Goal: Find specific page/section: Find specific page/section

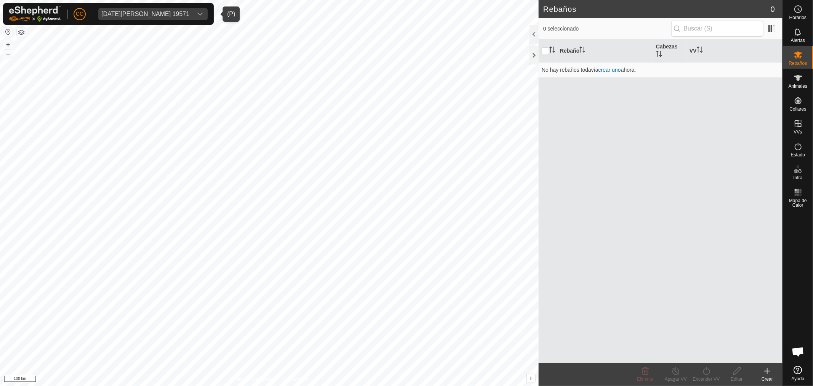
click at [186, 13] on div "[DATE][PERSON_NAME] 19571" at bounding box center [145, 14] width 88 height 6
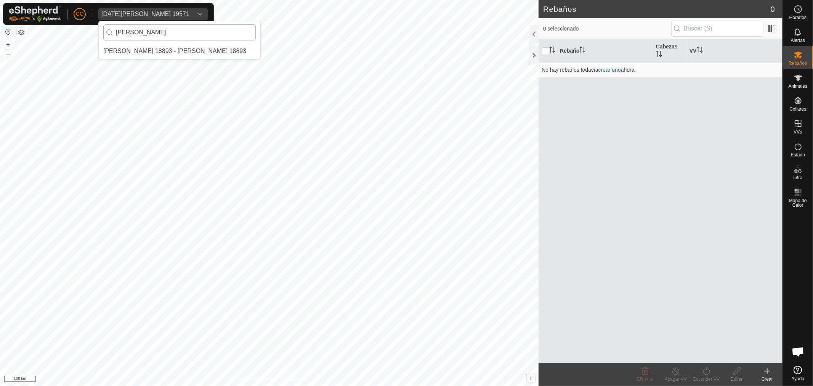
type input "[PERSON_NAME]"
click at [186, 56] on li "[PERSON_NAME] 18893 - [PERSON_NAME] 18893" at bounding box center [180, 50] width 162 height 15
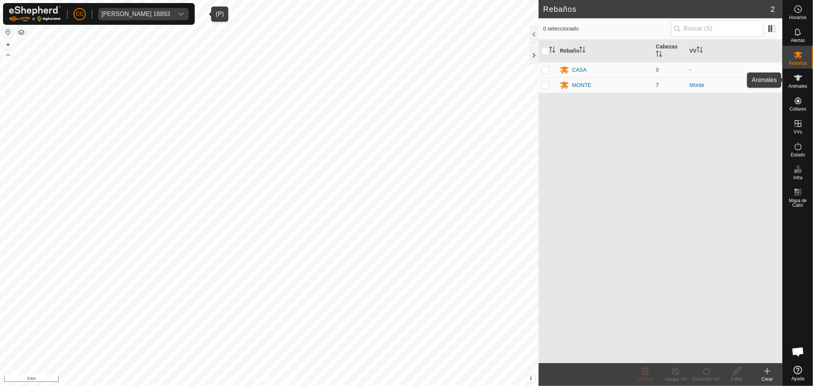
click at [801, 78] on icon at bounding box center [797, 77] width 9 height 9
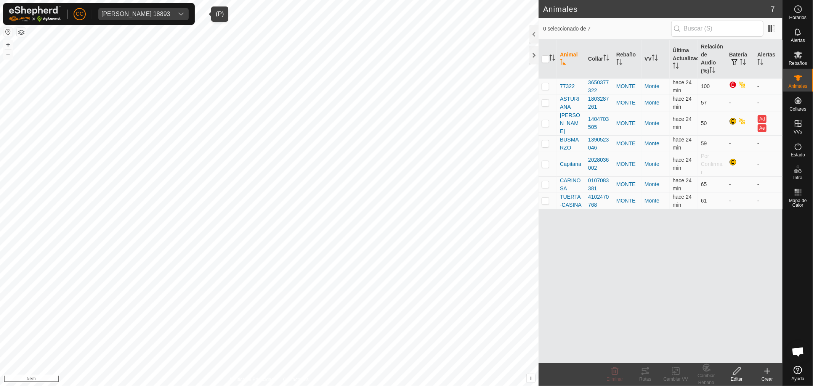
click at [543, 101] on p-checkbox at bounding box center [545, 102] width 8 height 6
checkbox input "true"
click at [546, 122] on p-checkbox at bounding box center [545, 123] width 8 height 6
checkbox input "true"
click at [546, 106] on p-tablecheckbox at bounding box center [545, 102] width 8 height 6
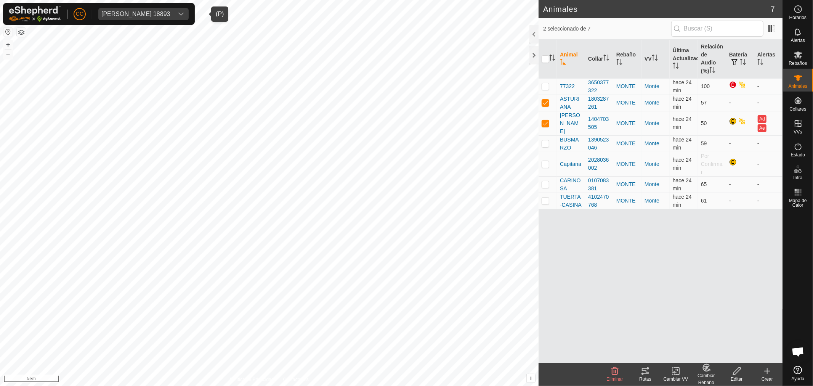
checkbox input "false"
click at [546, 116] on td at bounding box center [547, 123] width 18 height 24
checkbox input "false"
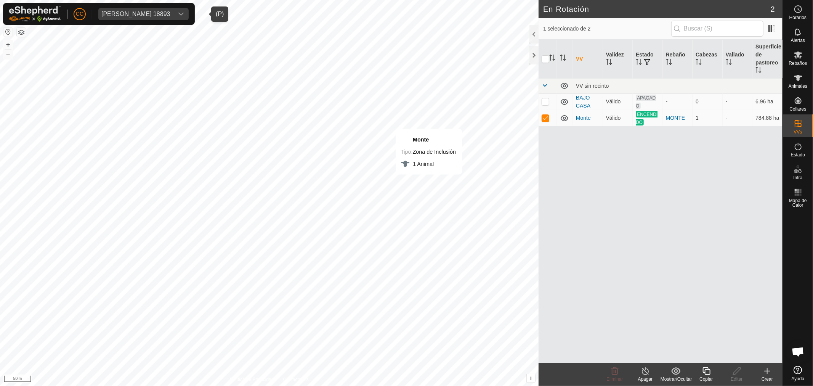
checkbox input "false"
click at [795, 83] on es-animals-svg-icon at bounding box center [798, 78] width 14 height 12
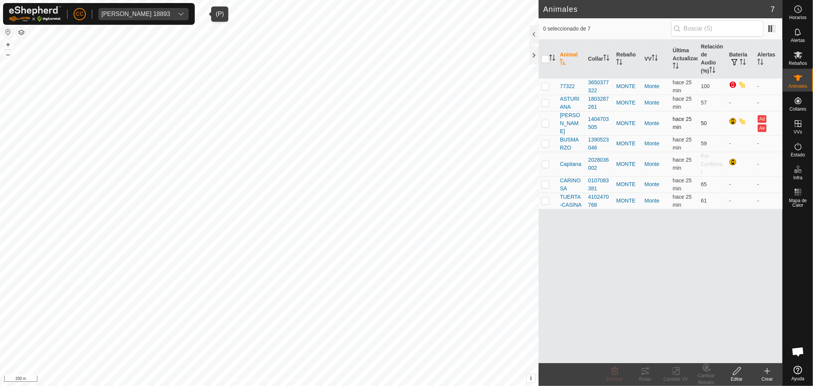
click at [545, 120] on p-checkbox at bounding box center [545, 123] width 8 height 6
checkbox input "true"
click at [543, 161] on p-checkbox at bounding box center [545, 164] width 8 height 6
checkbox input "true"
click at [549, 86] on td at bounding box center [547, 86] width 18 height 16
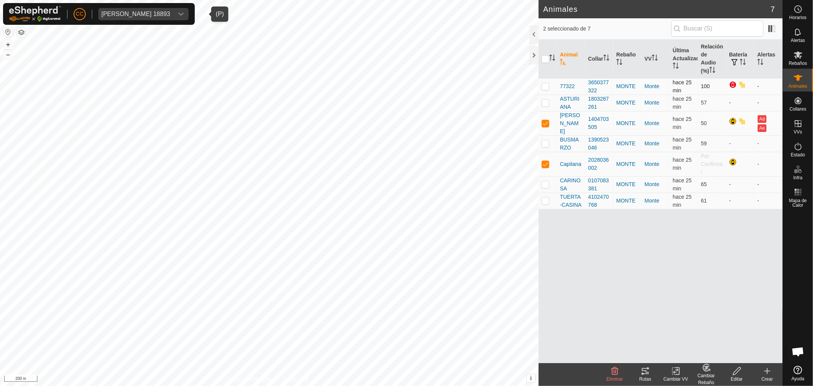
checkbox input "true"
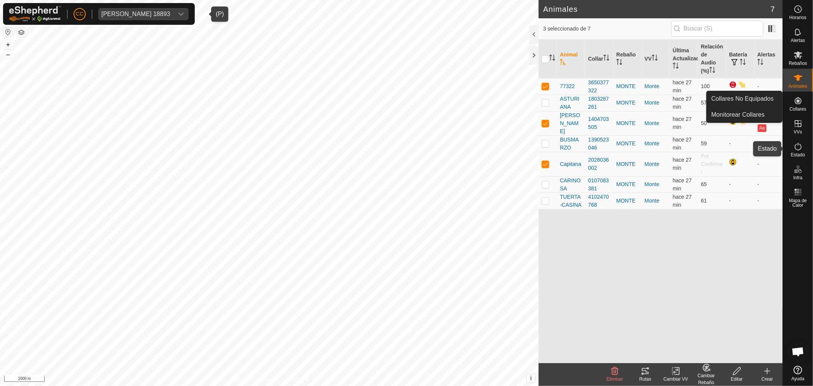
click at [800, 151] on es-activation-svg-icon at bounding box center [798, 146] width 14 height 12
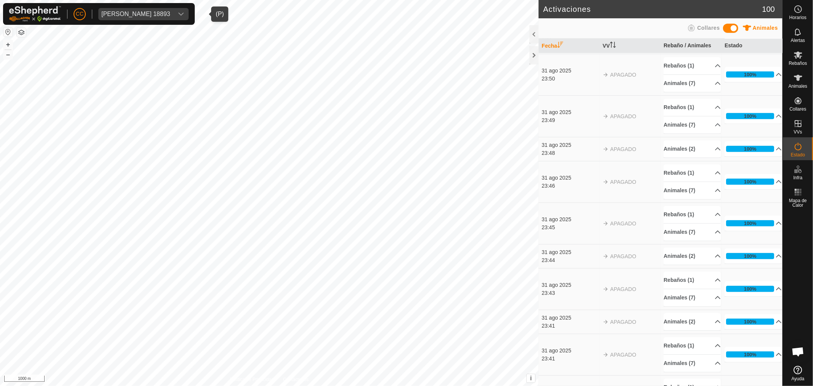
scroll to position [1693, 0]
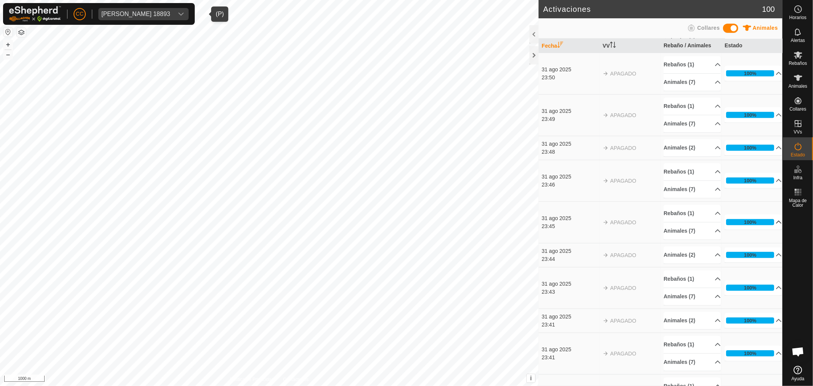
click at [747, 221] on p-accordion-header "100%" at bounding box center [752, 221] width 57 height 15
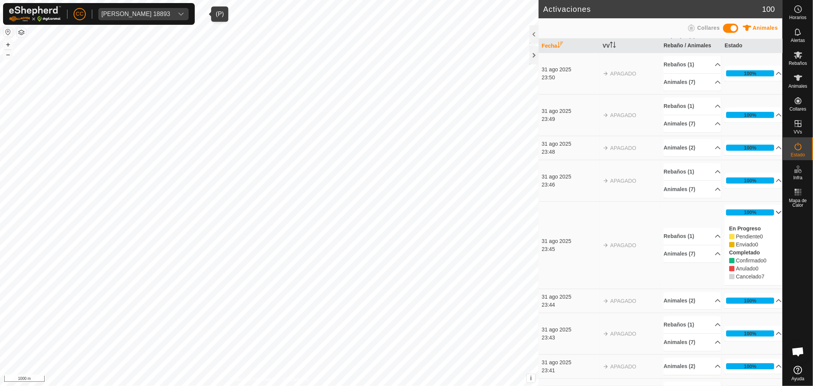
scroll to position [1651, 0]
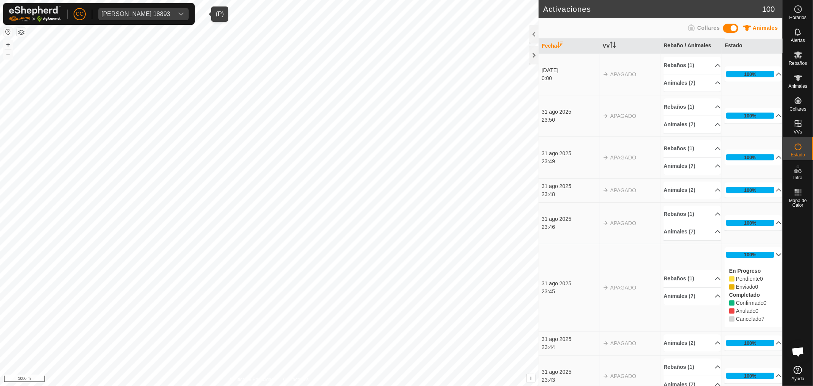
click at [755, 224] on p-accordion-header "100%" at bounding box center [752, 222] width 57 height 15
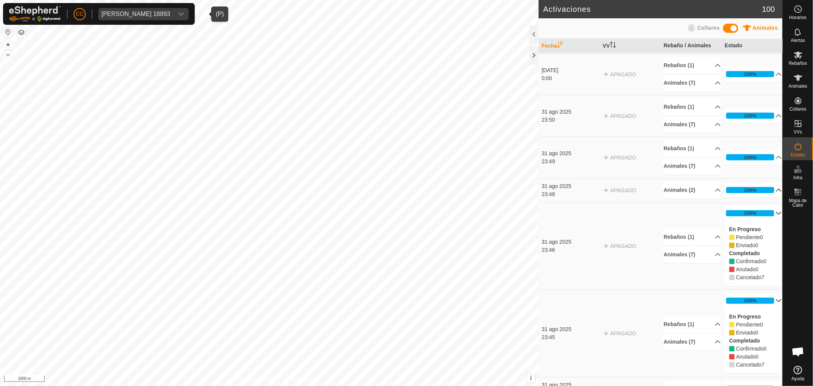
click at [743, 192] on p-accordion-header "100%" at bounding box center [752, 189] width 57 height 15
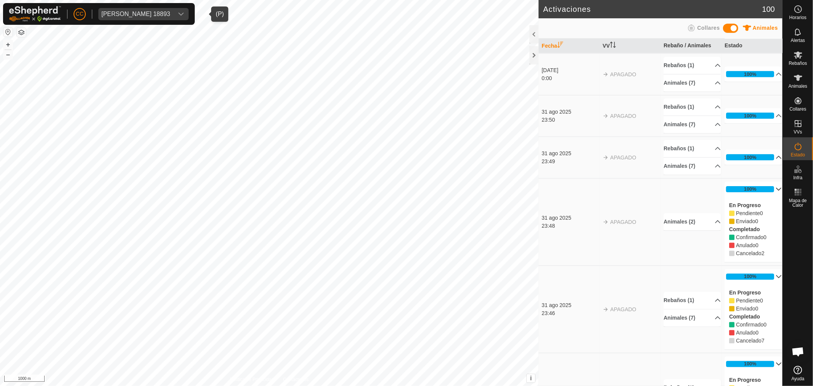
click at [740, 165] on p-accordion-header "100%" at bounding box center [752, 156] width 57 height 15
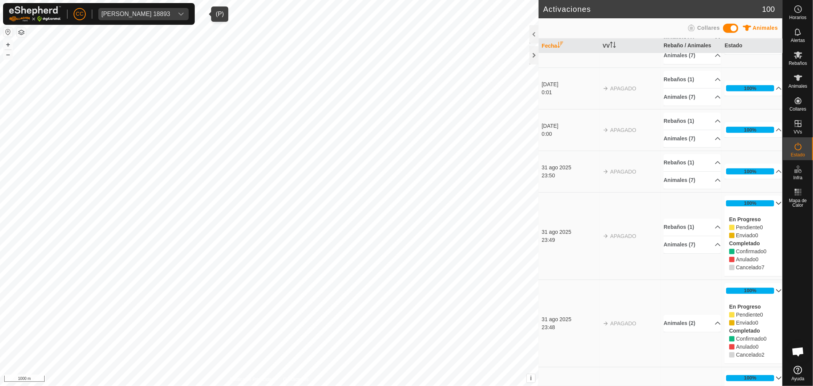
scroll to position [1524, 0]
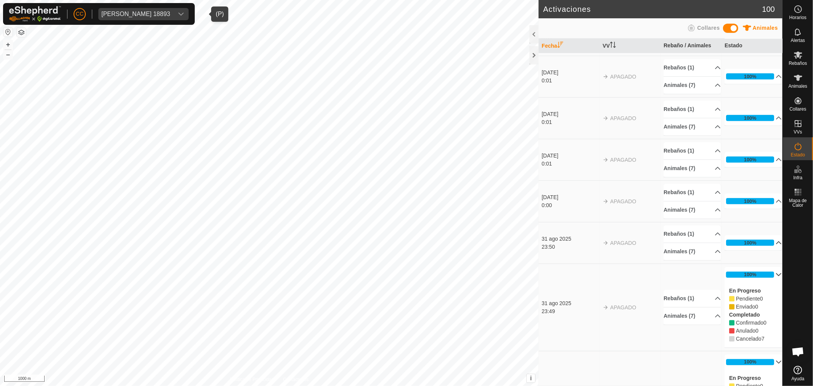
click at [748, 246] on p-accordion-header "100%" at bounding box center [752, 242] width 57 height 15
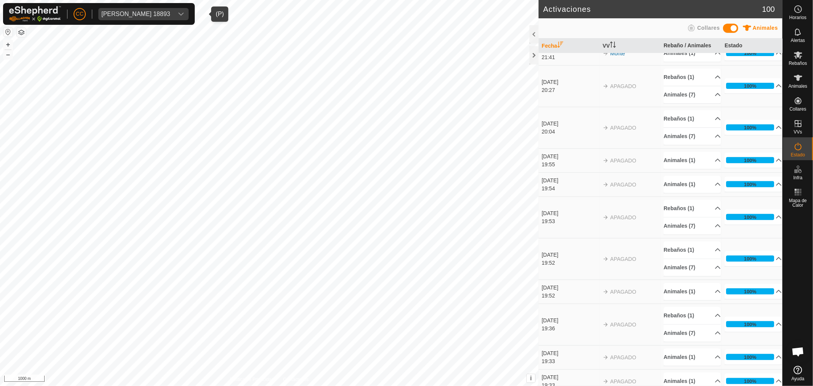
scroll to position [169, 0]
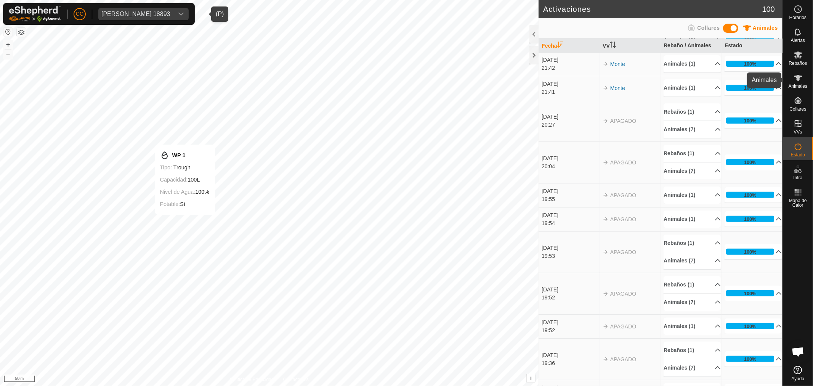
click at [798, 79] on icon at bounding box center [798, 78] width 8 height 6
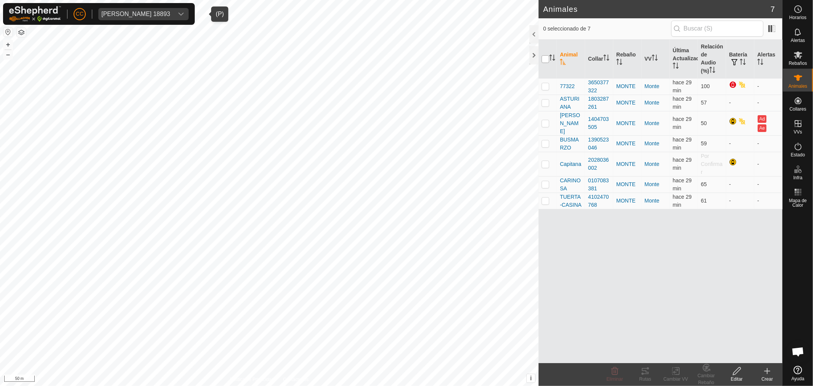
click at [548, 56] on input "checkbox" at bounding box center [545, 59] width 8 height 8
checkbox input "true"
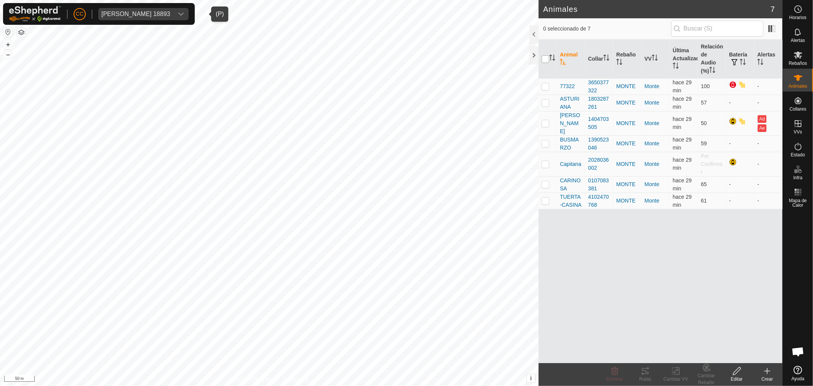
checkbox input "true"
click at [548, 56] on input "checkbox" at bounding box center [545, 59] width 8 height 8
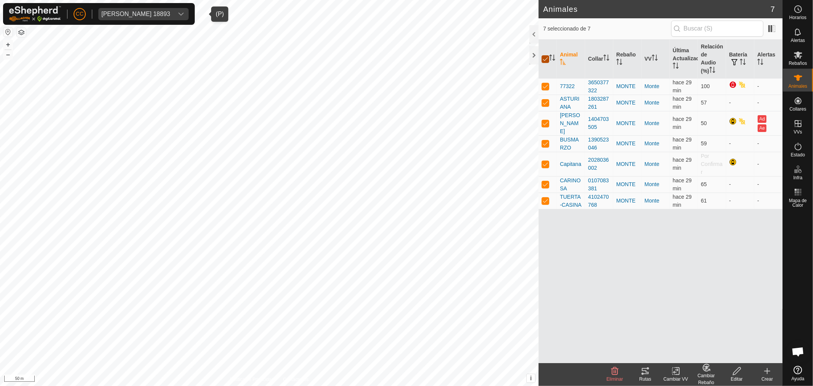
checkbox input "false"
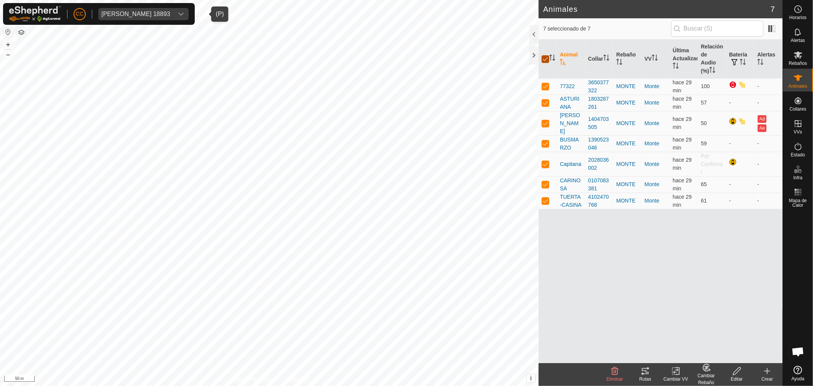
checkbox input "false"
click at [546, 121] on p-checkbox at bounding box center [545, 123] width 8 height 6
checkbox input "false"
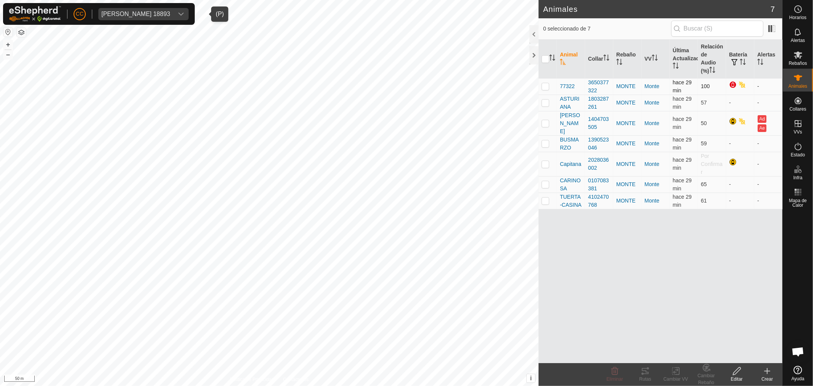
click at [548, 88] on p-checkbox at bounding box center [545, 86] width 8 height 6
checkbox input "true"
click at [596, 87] on div "3650377322" at bounding box center [599, 86] width 22 height 16
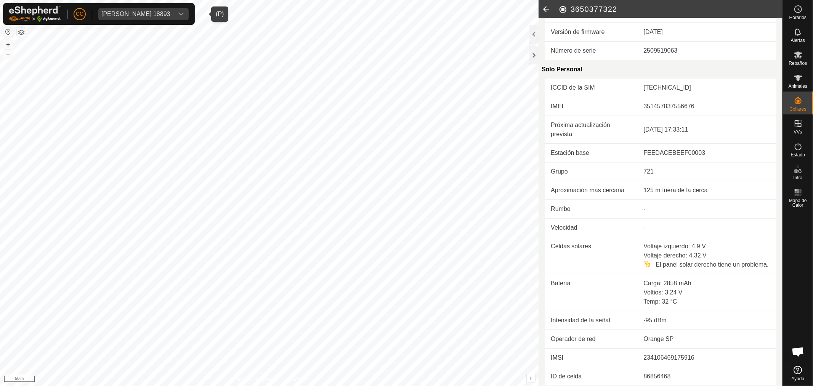
scroll to position [161, 0]
click at [805, 81] on div "Animales" at bounding box center [798, 80] width 30 height 23
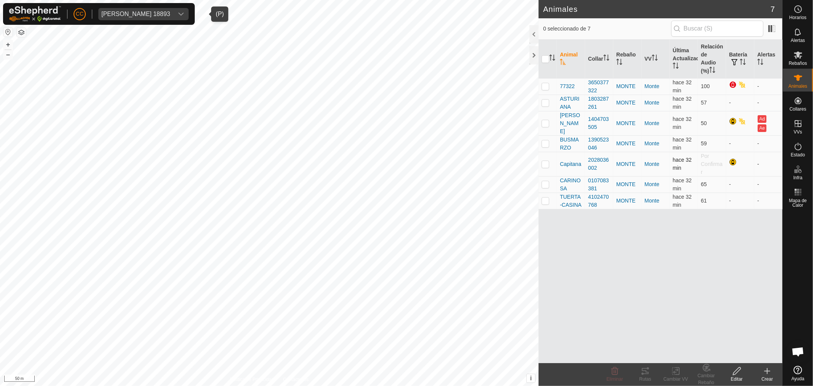
click at [547, 161] on p-checkbox at bounding box center [545, 164] width 8 height 6
checkbox input "false"
checkbox input "true"
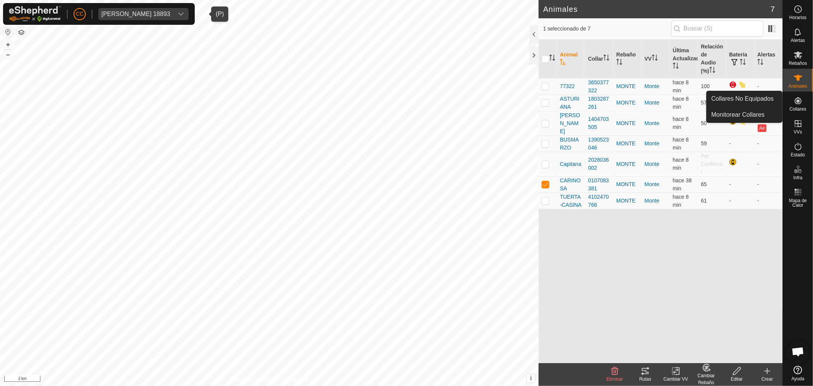
drag, startPoint x: 792, startPoint y: 93, endPoint x: 797, endPoint y: 96, distance: 6.6
click at [797, 96] on icon at bounding box center [797, 100] width 9 height 9
click at [780, 100] on link "Collares No Equipados" at bounding box center [743, 98] width 75 height 15
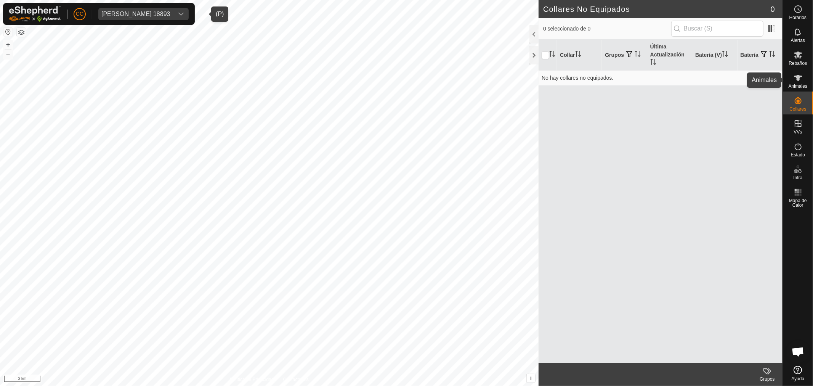
click at [802, 82] on es-animals-svg-icon at bounding box center [798, 78] width 14 height 12
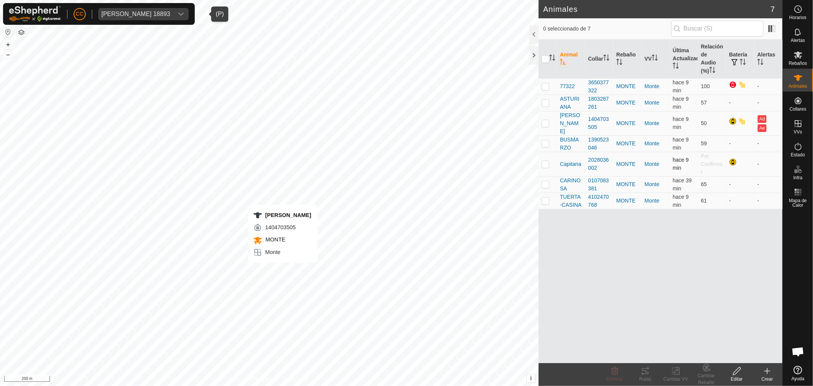
checkbox input "true"
checkbox input "false"
checkbox input "true"
checkbox input "false"
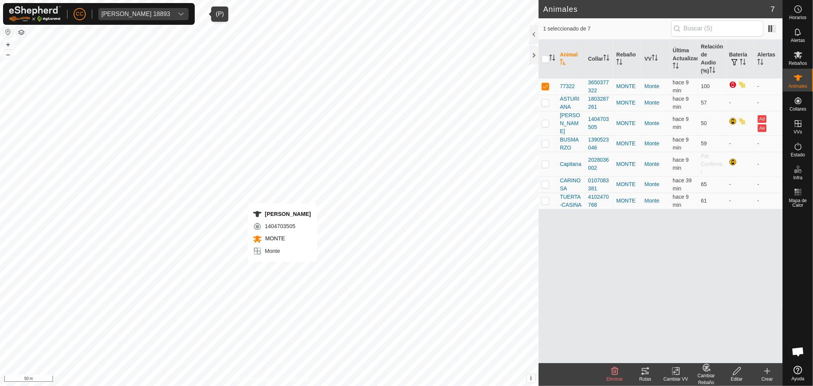
checkbox input "false"
checkbox input "true"
checkbox input "false"
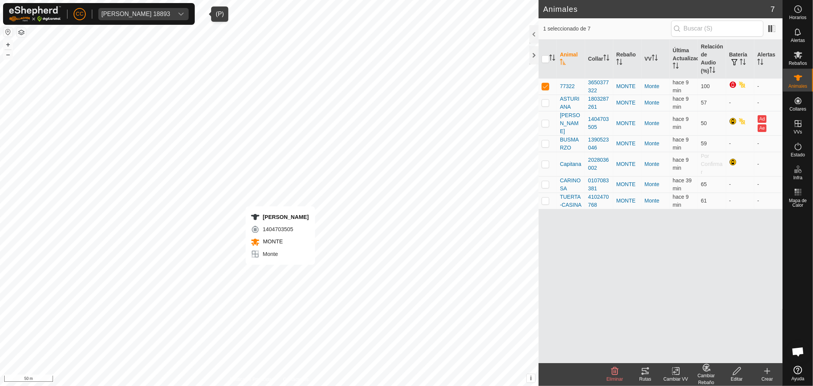
checkbox input "true"
checkbox input "false"
checkbox input "true"
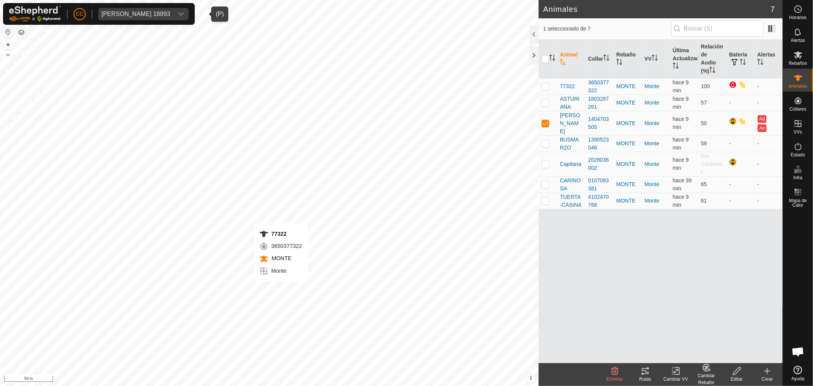
checkbox input "true"
checkbox input "false"
checkbox input "true"
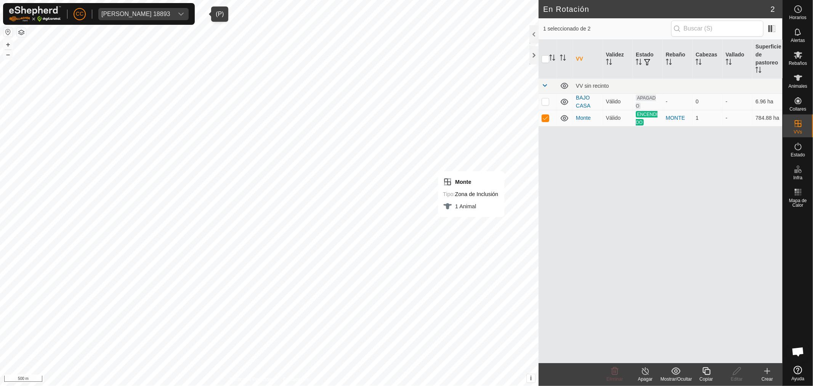
checkbox input "false"
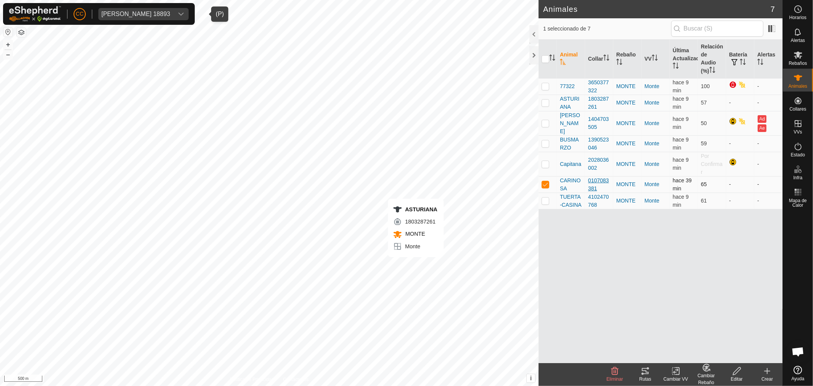
click at [595, 181] on div "0107083381" at bounding box center [599, 184] width 22 height 16
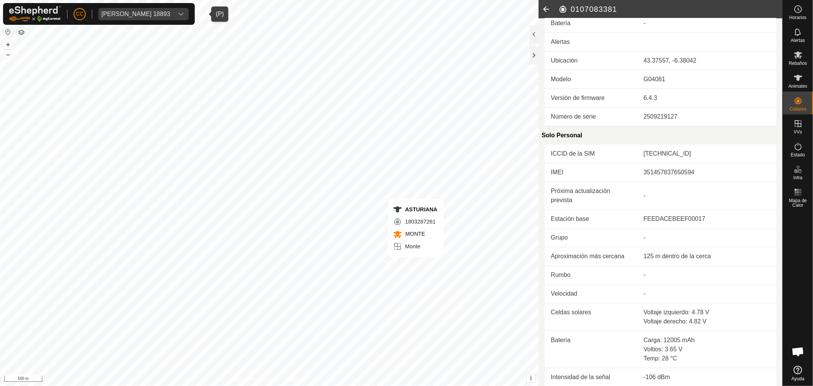
scroll to position [0, 0]
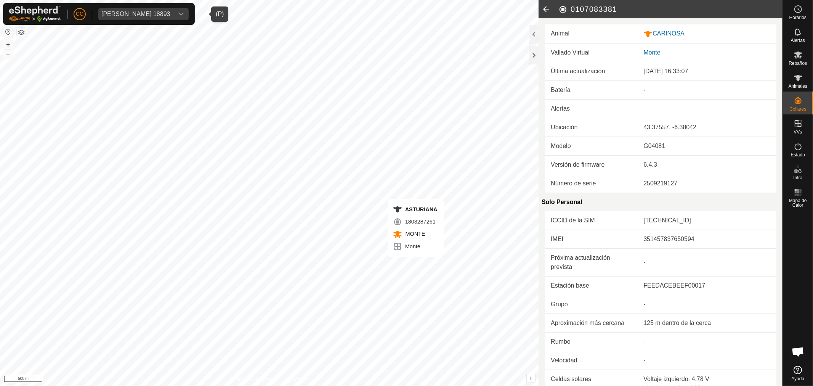
click at [549, 8] on icon at bounding box center [545, 9] width 15 height 18
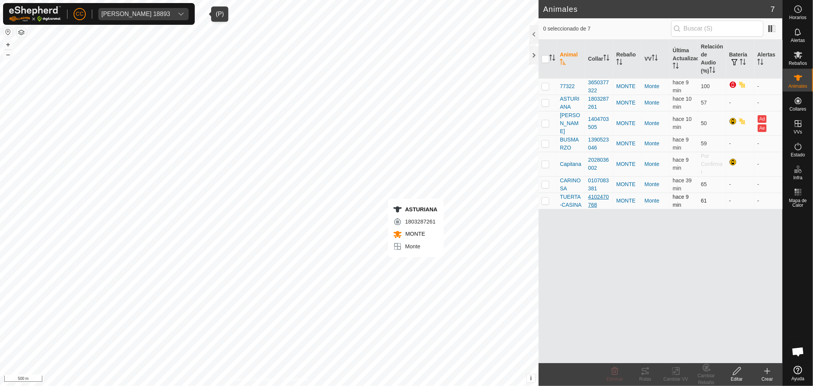
click at [601, 193] on div "4102470768" at bounding box center [599, 201] width 22 height 16
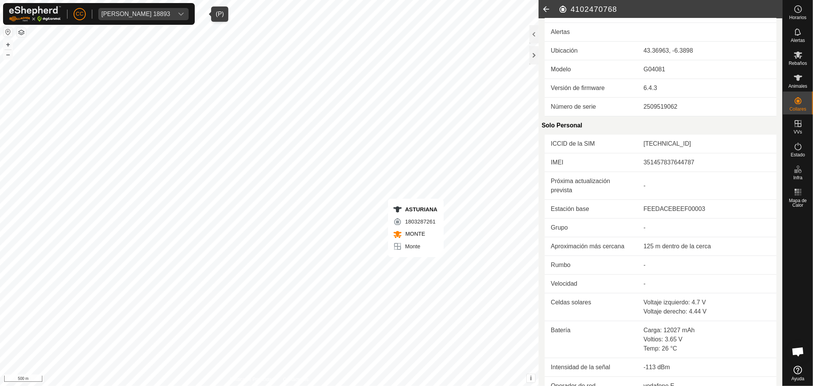
scroll to position [124, 0]
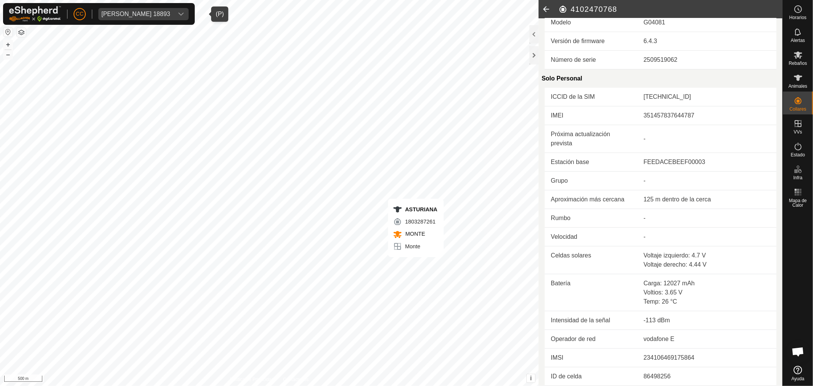
click at [548, 8] on icon at bounding box center [545, 9] width 15 height 18
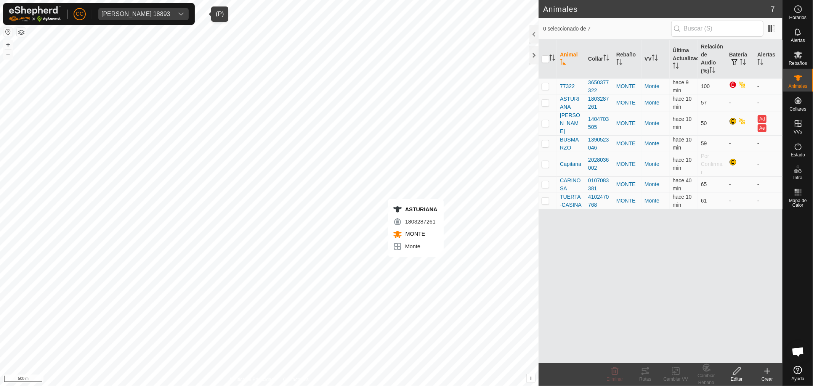
click at [600, 136] on div "1390523046" at bounding box center [599, 144] width 22 height 16
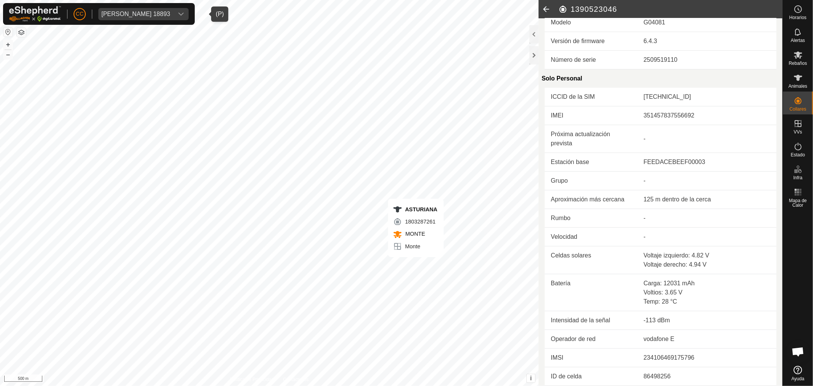
click at [547, 6] on icon at bounding box center [545, 9] width 15 height 18
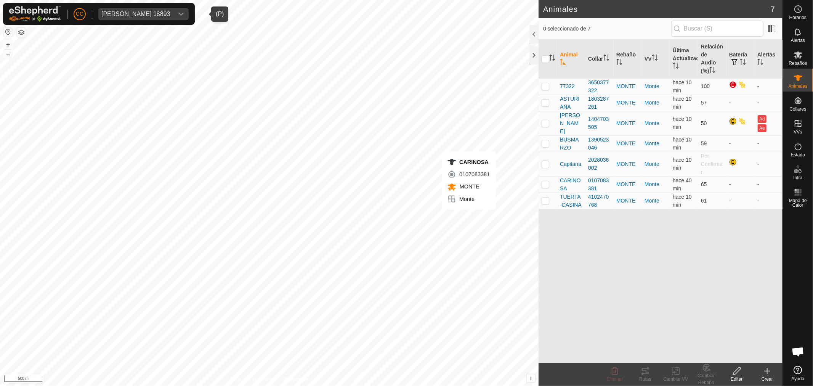
checkbox input "true"
click at [599, 176] on div "0107083381" at bounding box center [599, 184] width 22 height 16
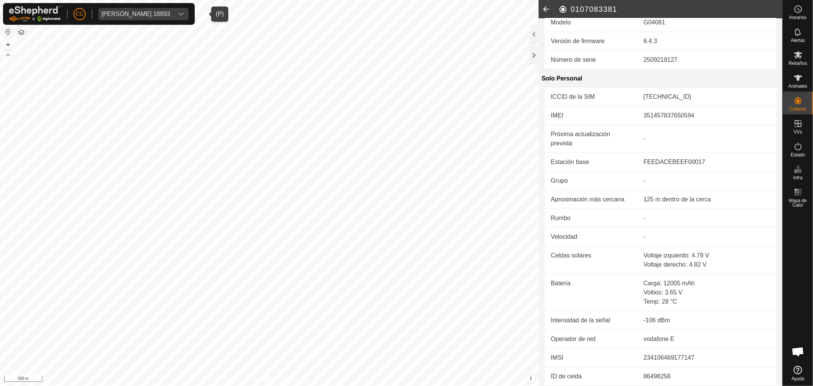
click at [547, 8] on icon at bounding box center [545, 9] width 15 height 18
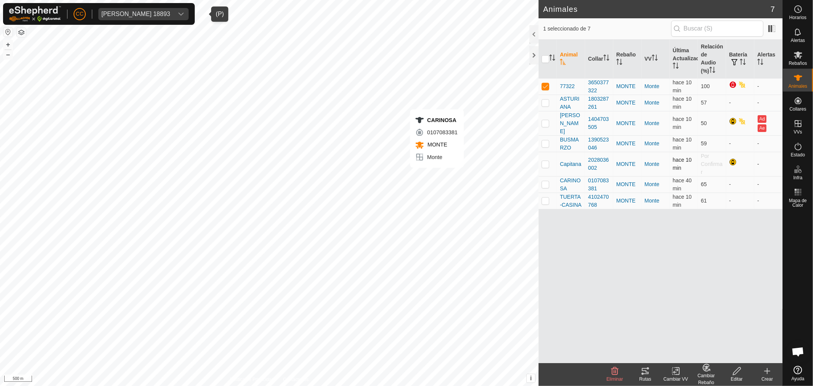
checkbox input "false"
checkbox input "true"
checkbox input "false"
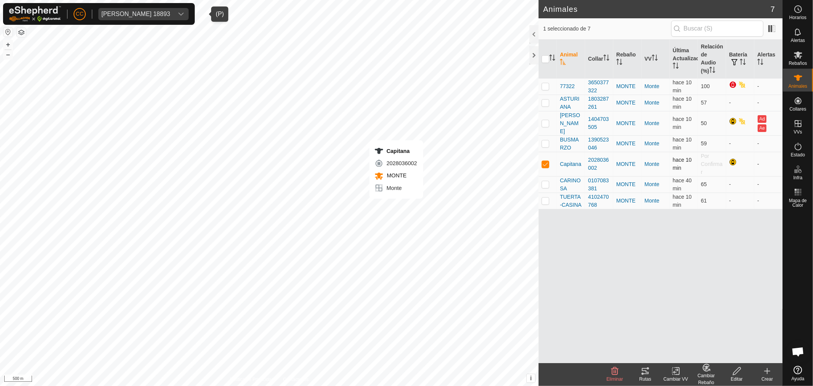
checkbox input "true"
checkbox input "false"
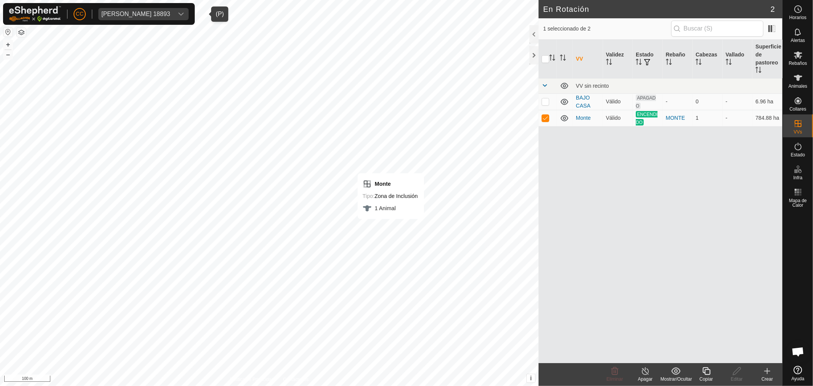
checkbox input "false"
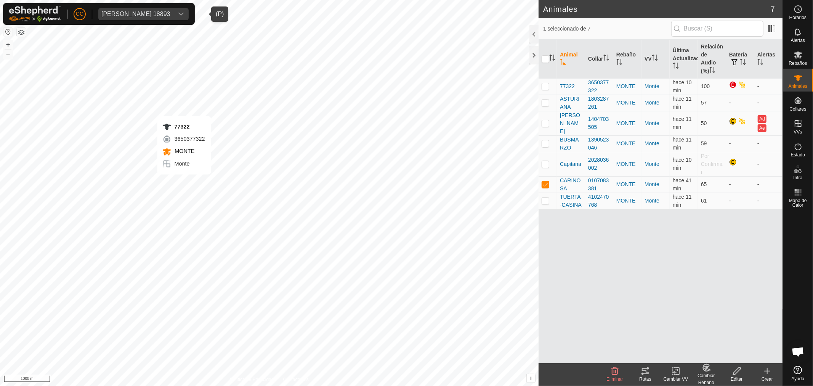
checkbox input "true"
checkbox input "false"
checkbox input "true"
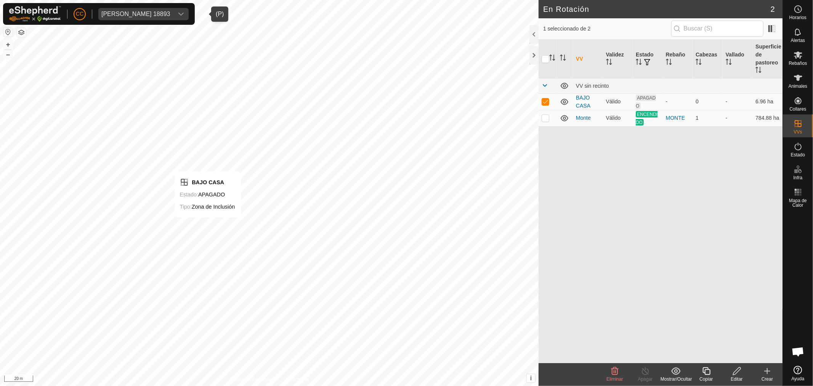
checkbox input "false"
checkbox input "true"
